Goal: Task Accomplishment & Management: Use online tool/utility

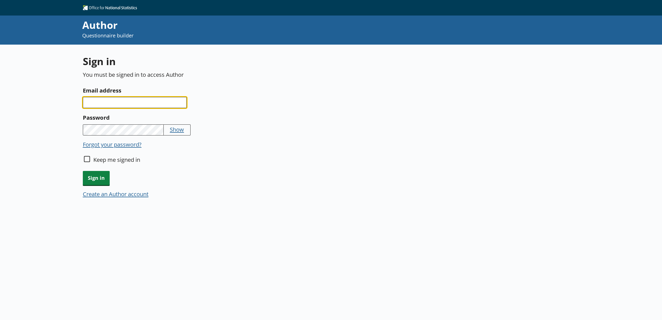
click at [163, 105] on input "Email address" at bounding box center [135, 102] width 104 height 11
type input "[PERSON_NAME][EMAIL_ADDRESS][PERSON_NAME][DOMAIN_NAME]"
click at [89, 178] on span "Sign in" at bounding box center [96, 178] width 27 height 14
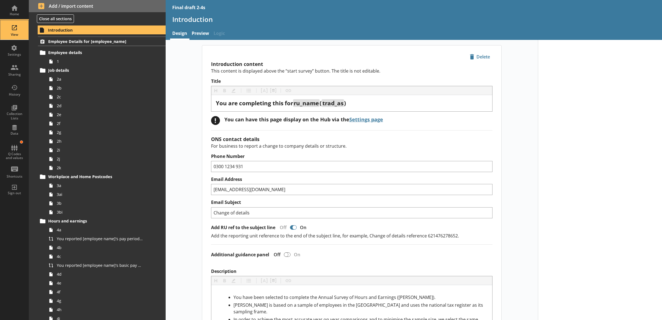
click at [22, 33] on div "View" at bounding box center [14, 34] width 19 height 4
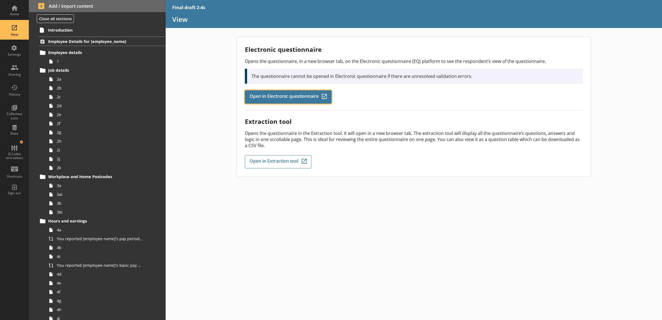
click at [269, 98] on span "Open in Electronic questionnaire" at bounding box center [284, 97] width 69 height 6
click at [336, 282] on div "Electronic questionnaire Opens the questionnaire, in a new browser tab, on the …" at bounding box center [414, 178] width 497 height 283
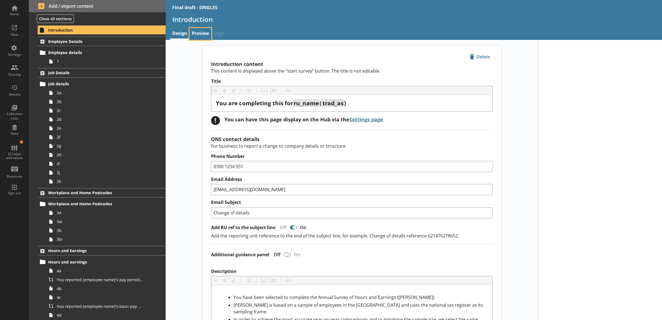
click at [195, 31] on link "Preview" at bounding box center [200, 34] width 22 height 12
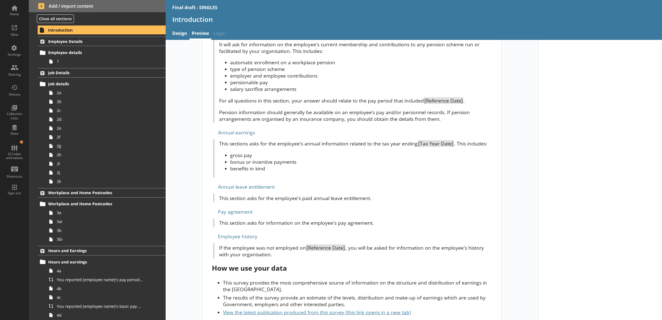
scroll to position [577, 0]
click at [12, 26] on div "View" at bounding box center [14, 29] width 19 height 19
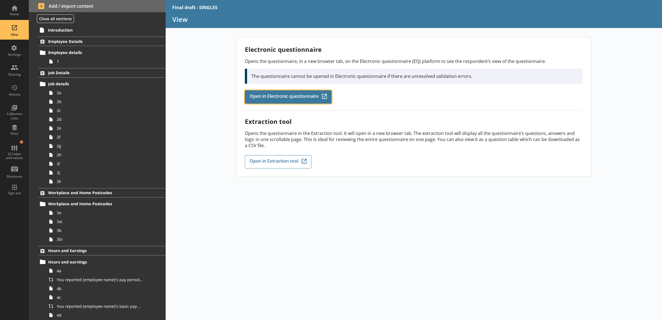
click at [260, 100] on span "Open in Electronic questionnaire" at bounding box center [284, 97] width 69 height 6
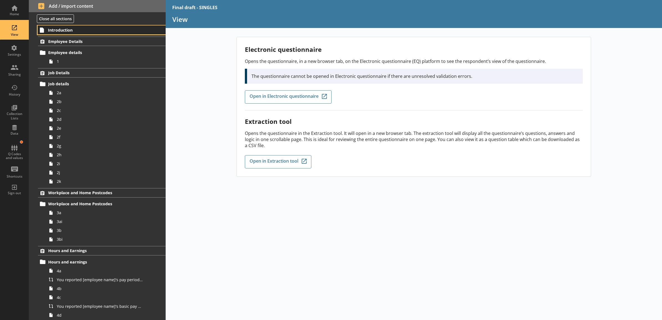
click at [102, 32] on span "Introduction" at bounding box center [94, 29] width 93 height 5
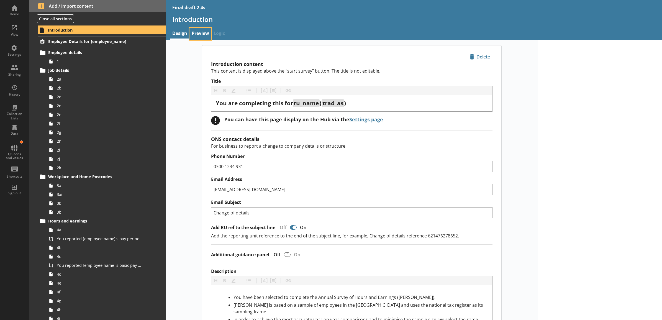
click at [199, 32] on link "Preview" at bounding box center [200, 34] width 22 height 12
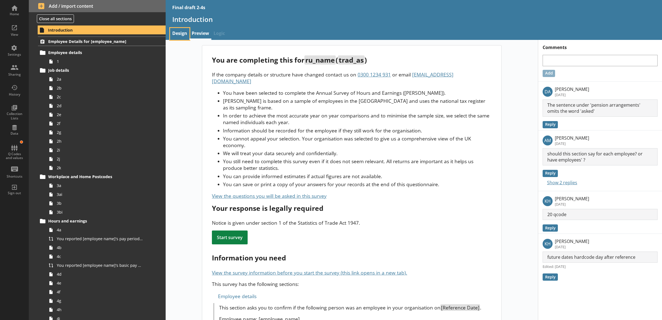
click at [183, 37] on link "Design" at bounding box center [179, 34] width 19 height 12
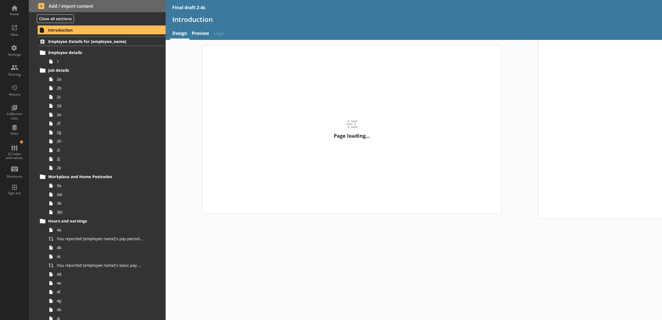
type textarea "x"
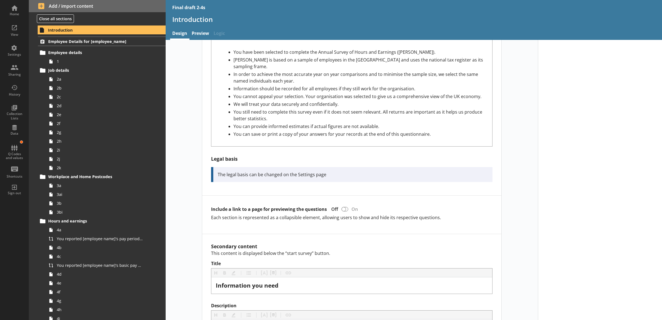
scroll to position [346, 0]
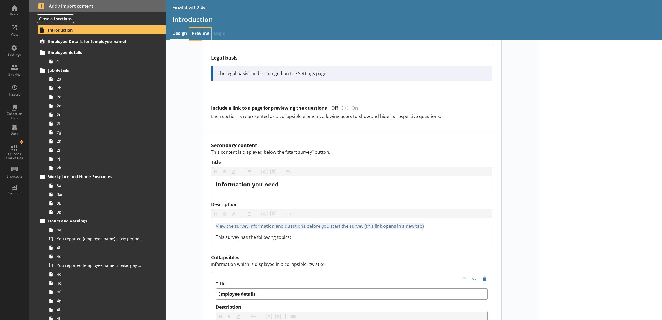
click at [194, 35] on link "Preview" at bounding box center [200, 34] width 22 height 12
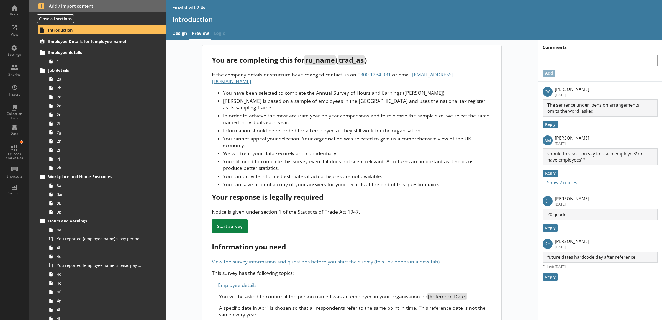
click at [470, 127] on li "Information should be recorded for all employees if they still work for the org…" at bounding box center [357, 130] width 268 height 7
click at [421, 112] on li "In order to achieve the most accurate year on year comparisons and to minimise …" at bounding box center [357, 118] width 268 height 13
